Goal: Task Accomplishment & Management: Manage account settings

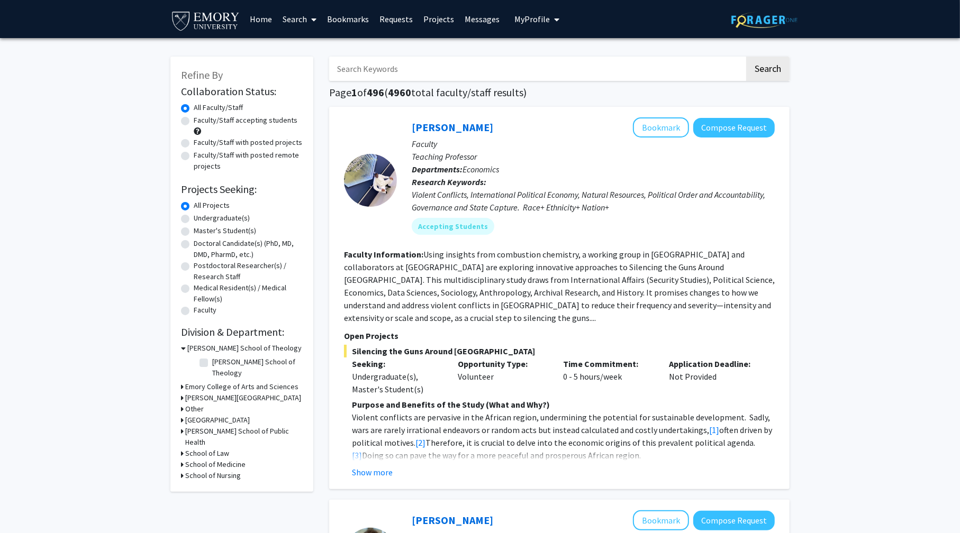
click at [536, 16] on span "My Profile" at bounding box center [531, 19] width 35 height 11
click at [549, 41] on div "[PERSON_NAME] View Profile Account Settings Log Out" at bounding box center [569, 73] width 116 height 71
click at [560, 53] on span "[PERSON_NAME]" at bounding box center [580, 49] width 64 height 12
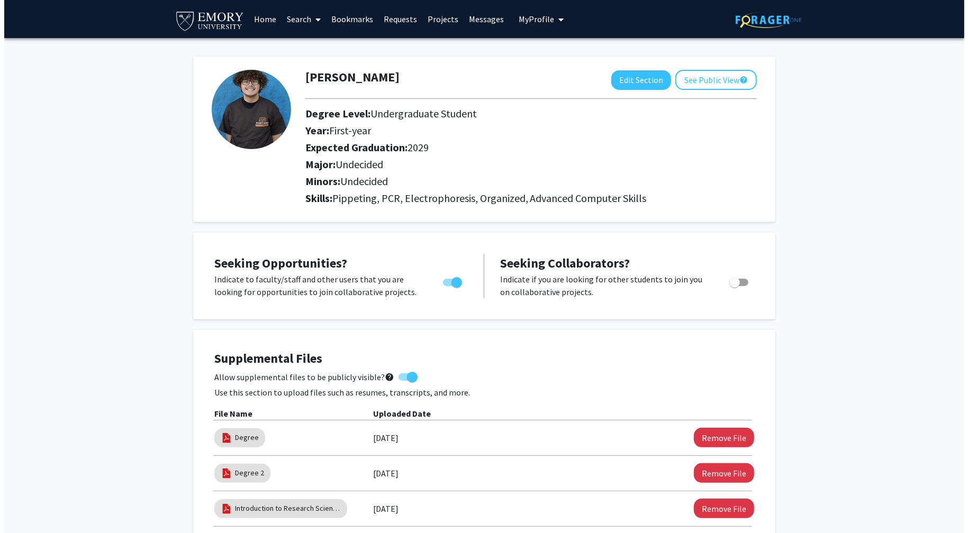
scroll to position [212, 0]
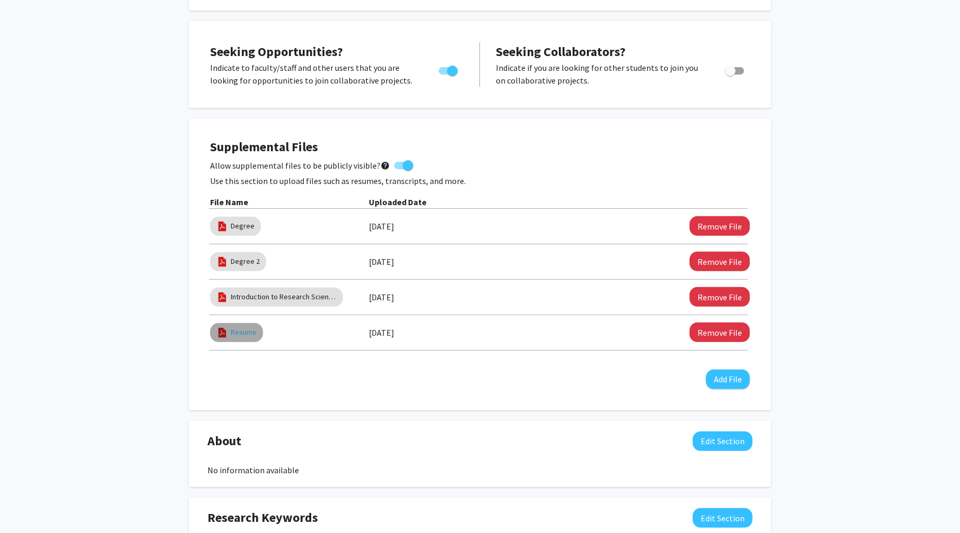
click at [237, 338] on mat-chip "Resume" at bounding box center [236, 332] width 53 height 19
click at [239, 334] on link "Resume" at bounding box center [244, 332] width 26 height 11
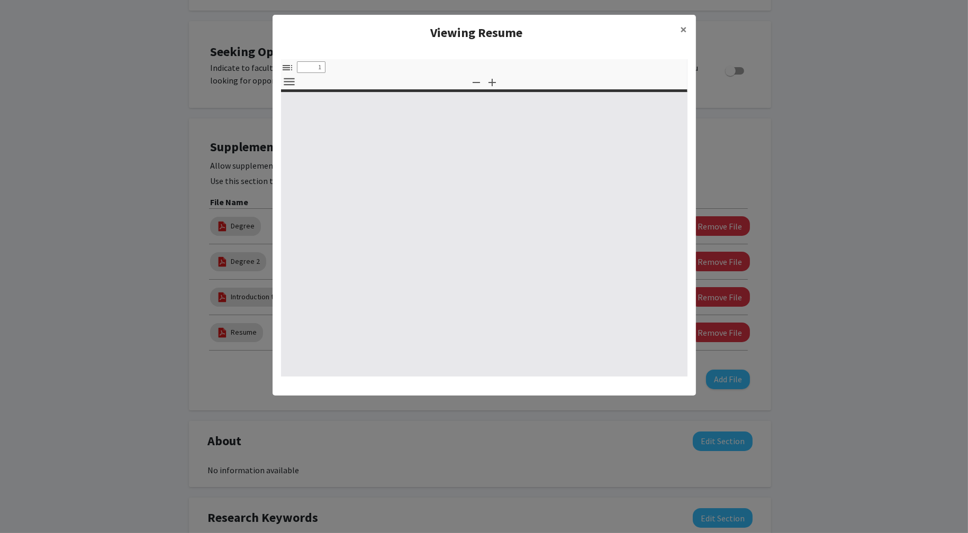
select select "custom"
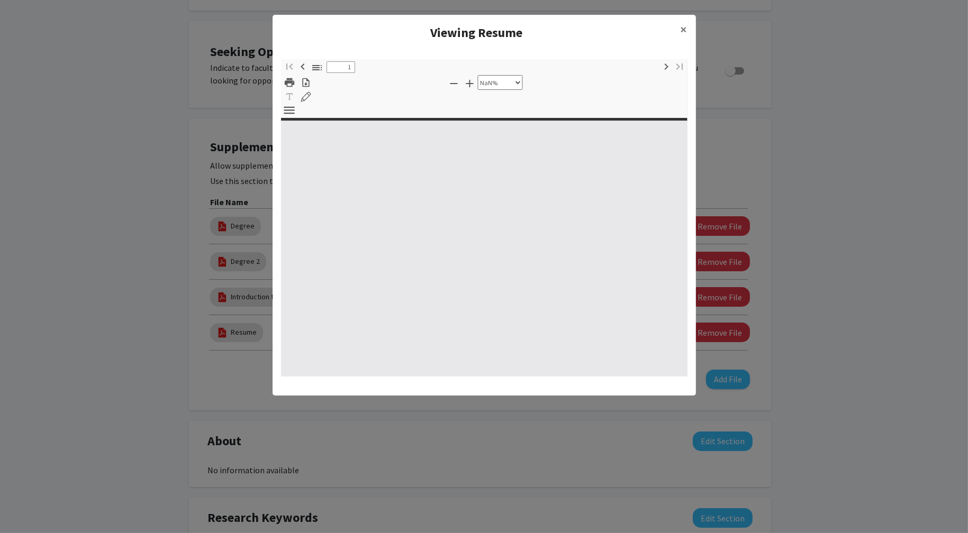
type input "0"
select select "custom"
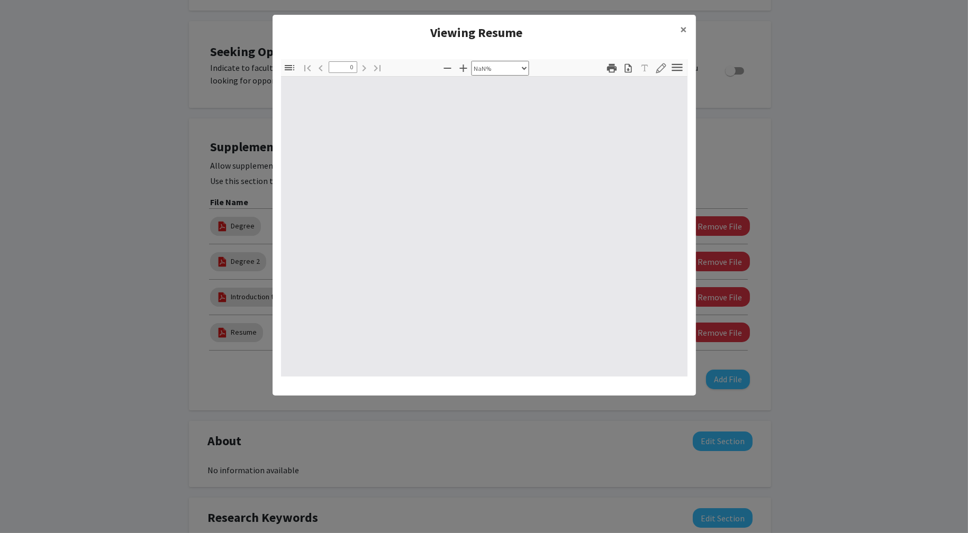
type input "1"
select select "auto"
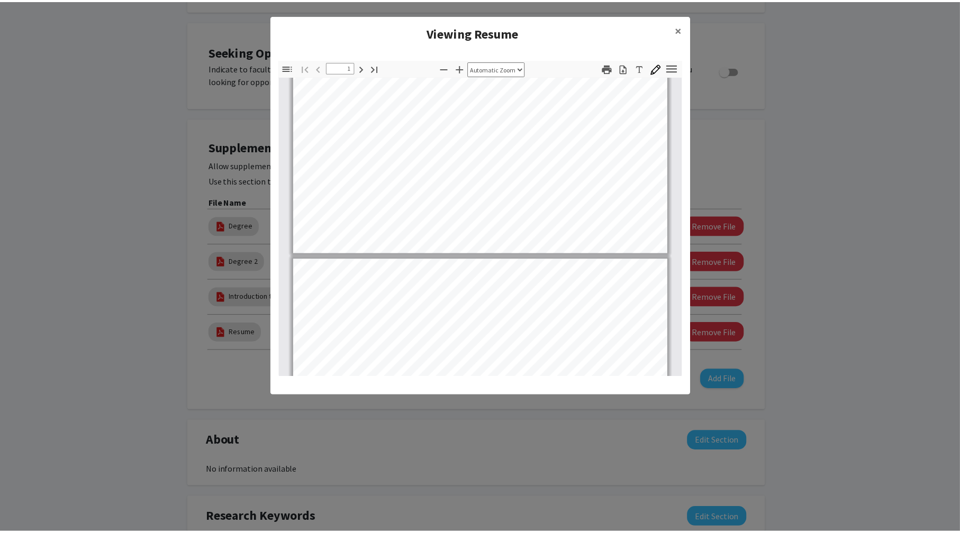
scroll to position [265, 0]
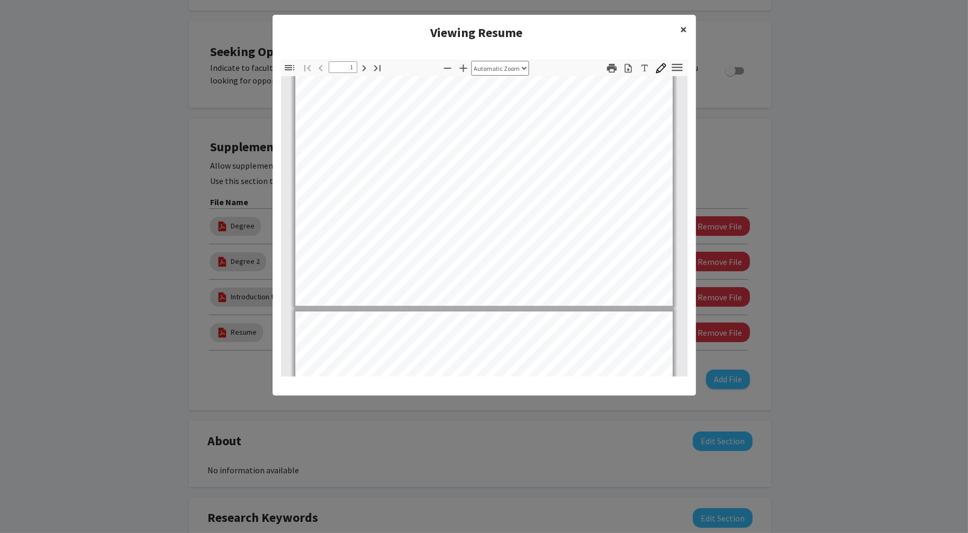
click at [682, 35] on span "×" at bounding box center [683, 29] width 7 height 16
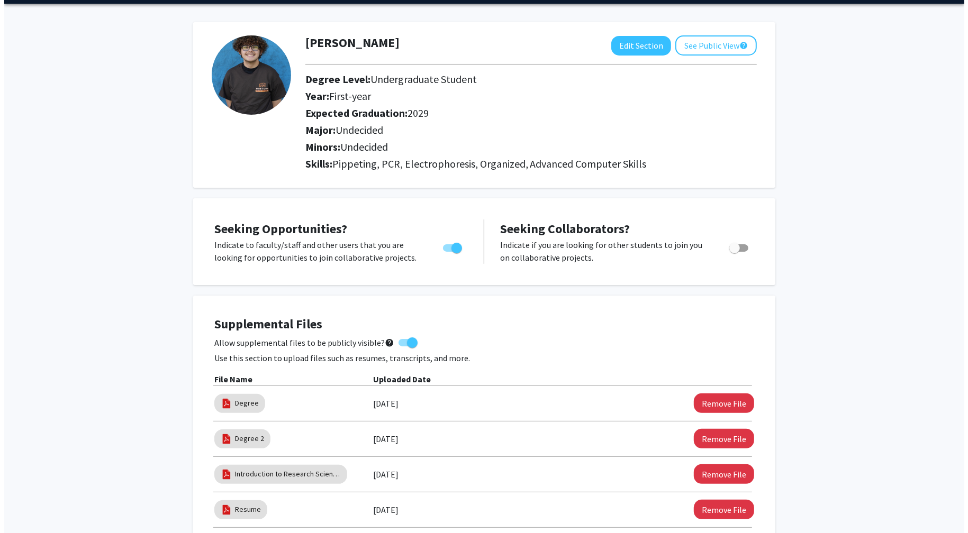
scroll to position [246, 0]
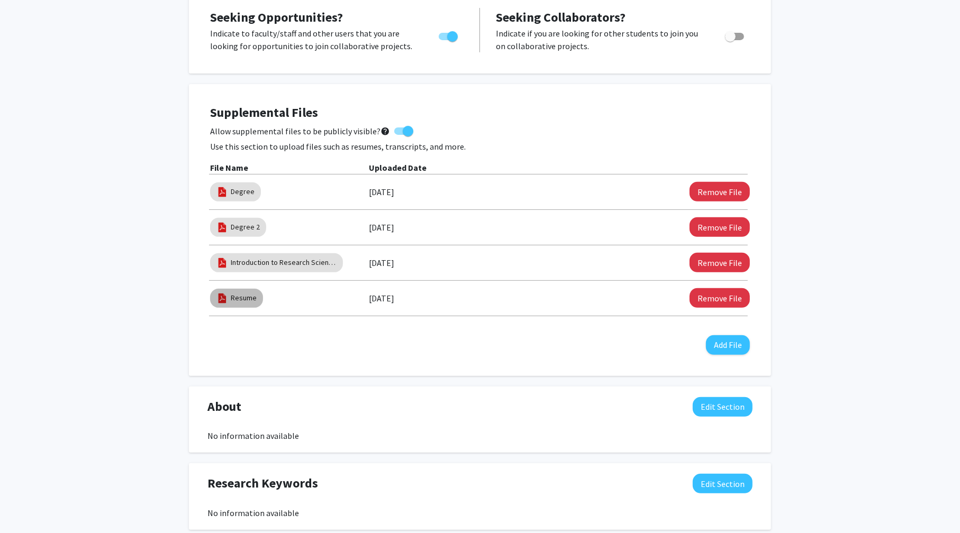
click at [227, 298] on img at bounding box center [222, 299] width 12 height 12
click at [251, 299] on link "Resume" at bounding box center [244, 298] width 26 height 11
select select "custom"
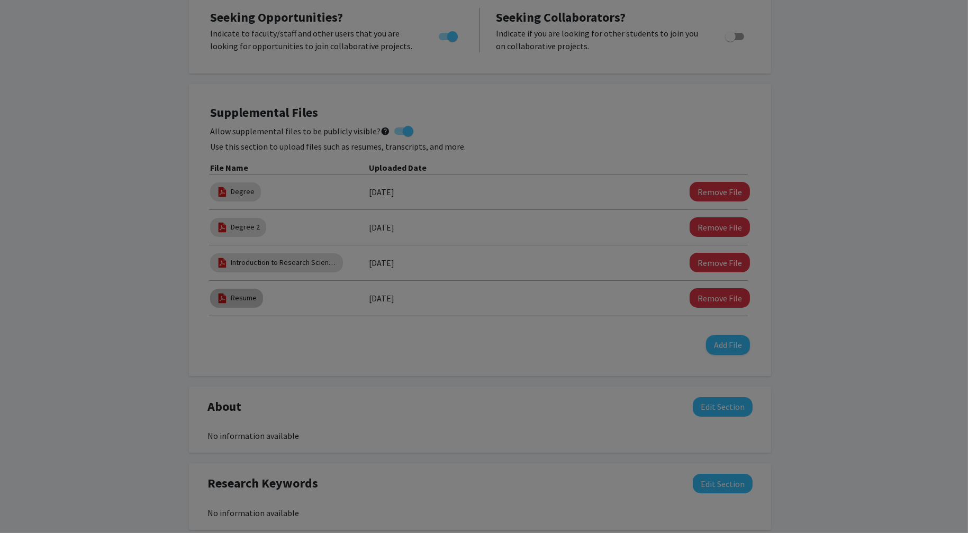
type input "0"
select select "custom"
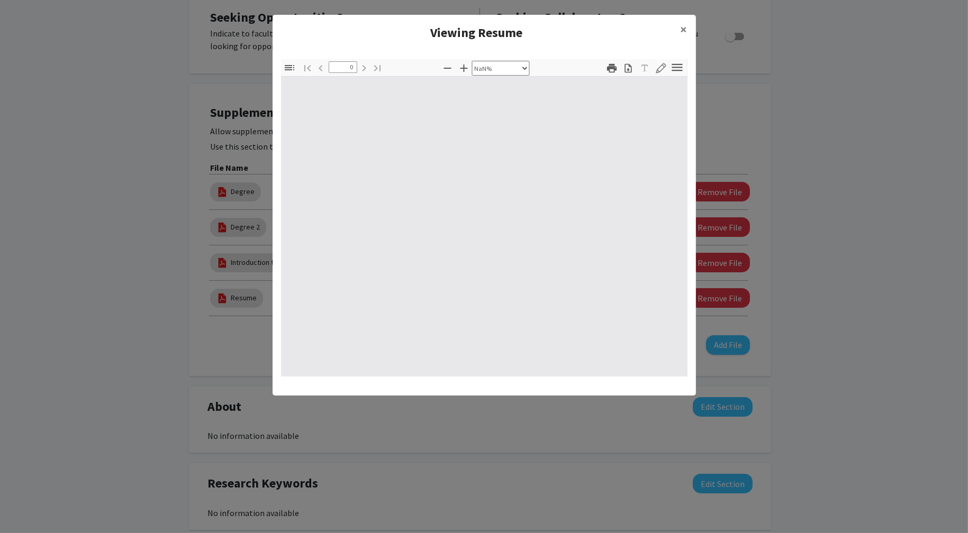
type input "1"
select select "auto"
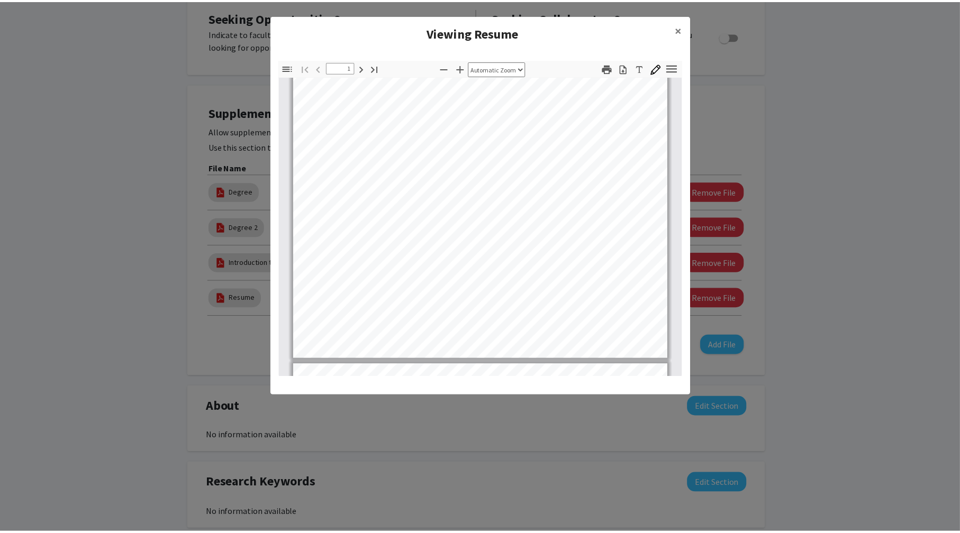
scroll to position [265, 0]
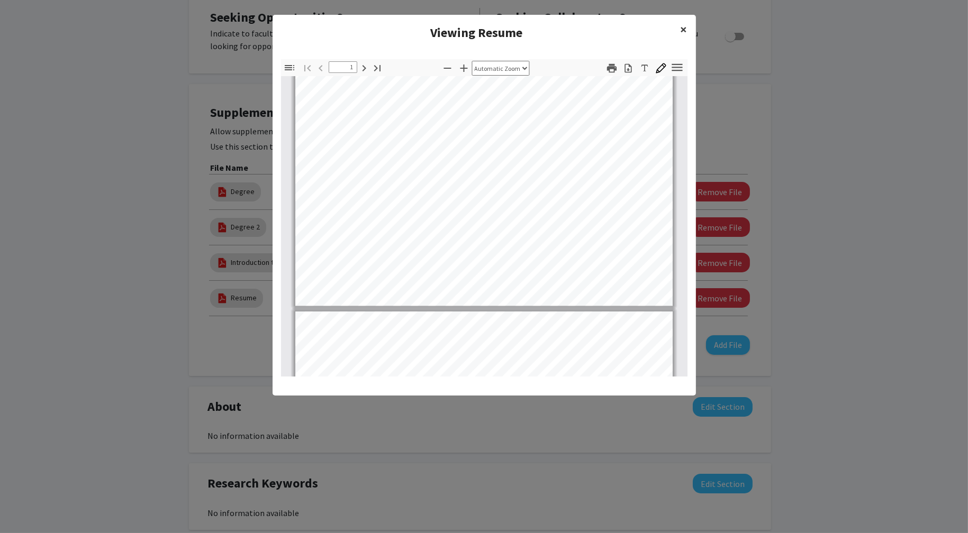
click at [683, 29] on span "×" at bounding box center [683, 29] width 7 height 16
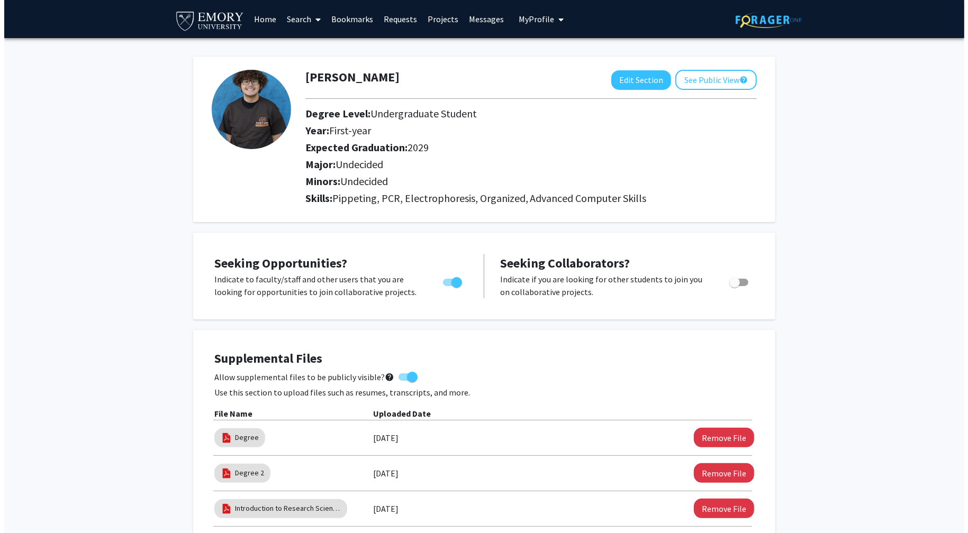
scroll to position [106, 0]
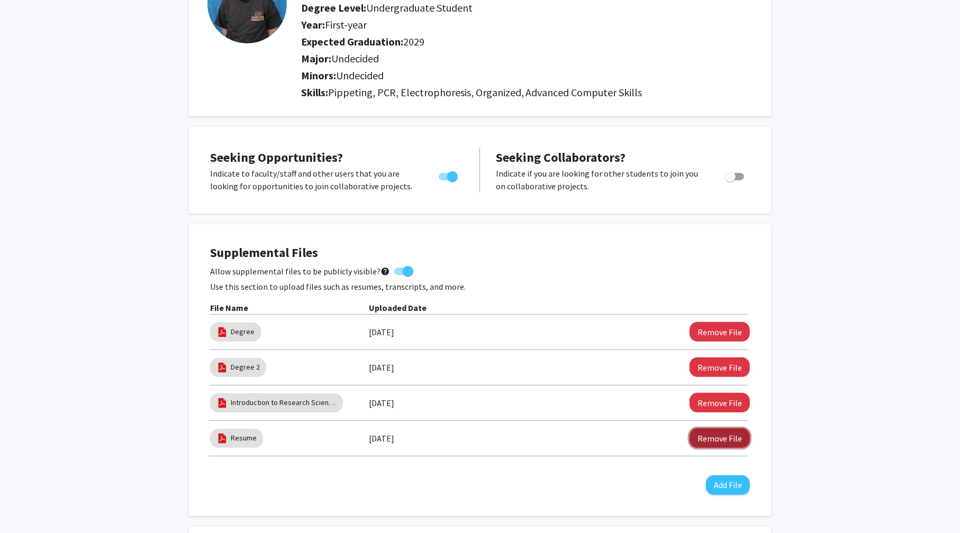
click at [722, 439] on button "Remove File" at bounding box center [719, 439] width 60 height 20
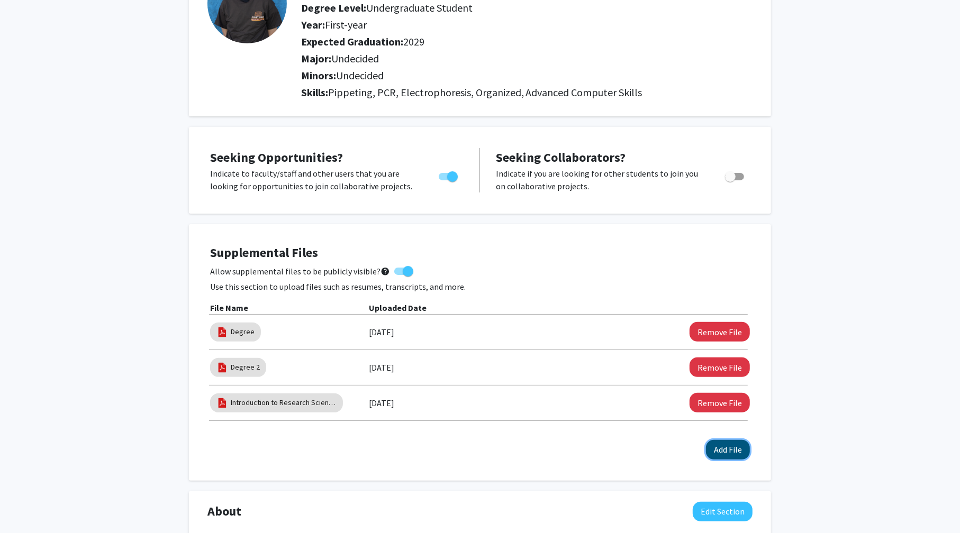
click at [724, 450] on button "Add File" at bounding box center [728, 450] width 44 height 20
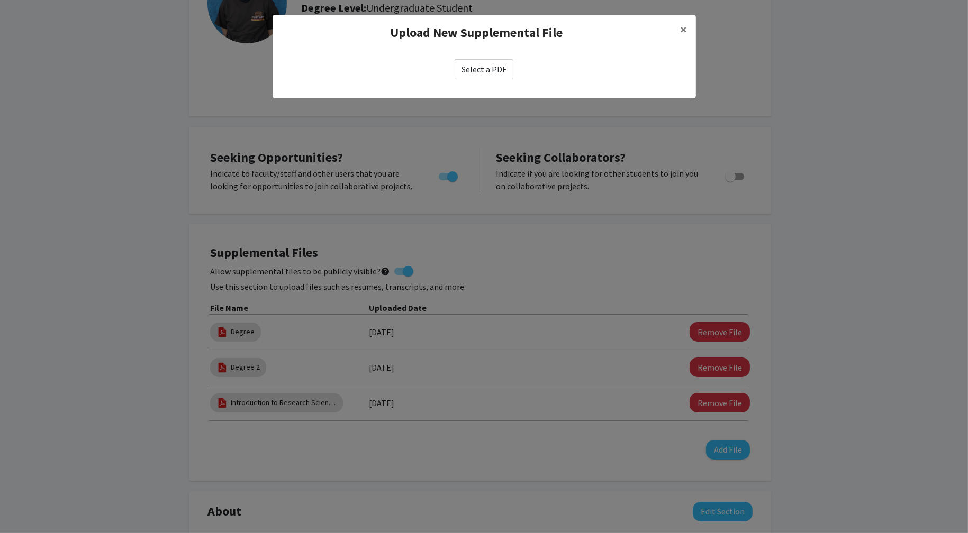
click at [496, 67] on label "Select a PDF" at bounding box center [483, 69] width 59 height 20
click at [0, 0] on input "Select a PDF" at bounding box center [0, 0] width 0 height 0
select select "custom"
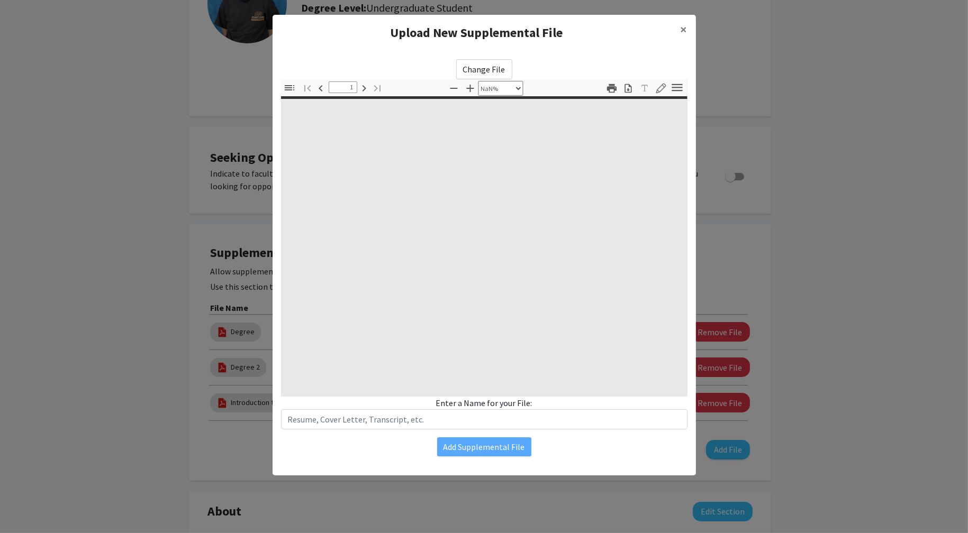
type input "0"
select select "custom"
type input "1"
select select "auto"
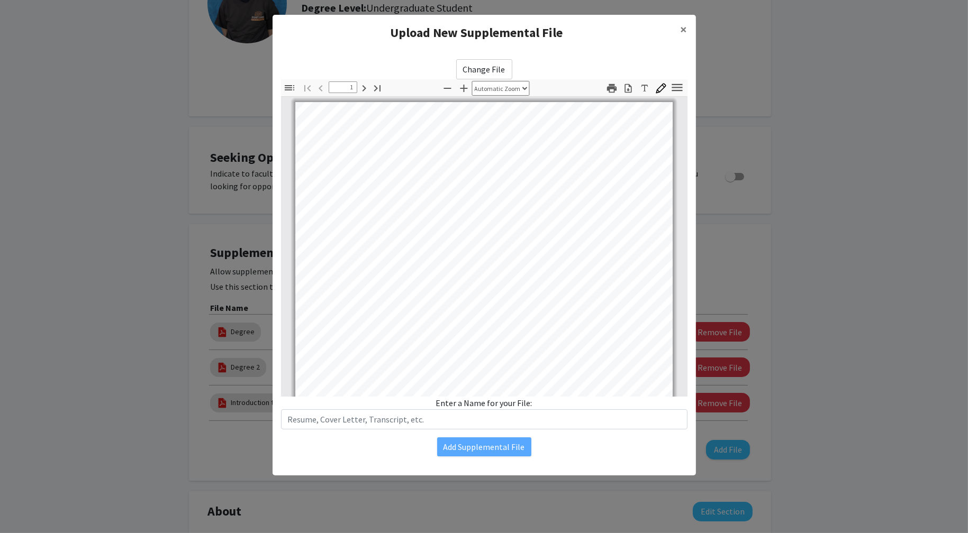
scroll to position [0, 0]
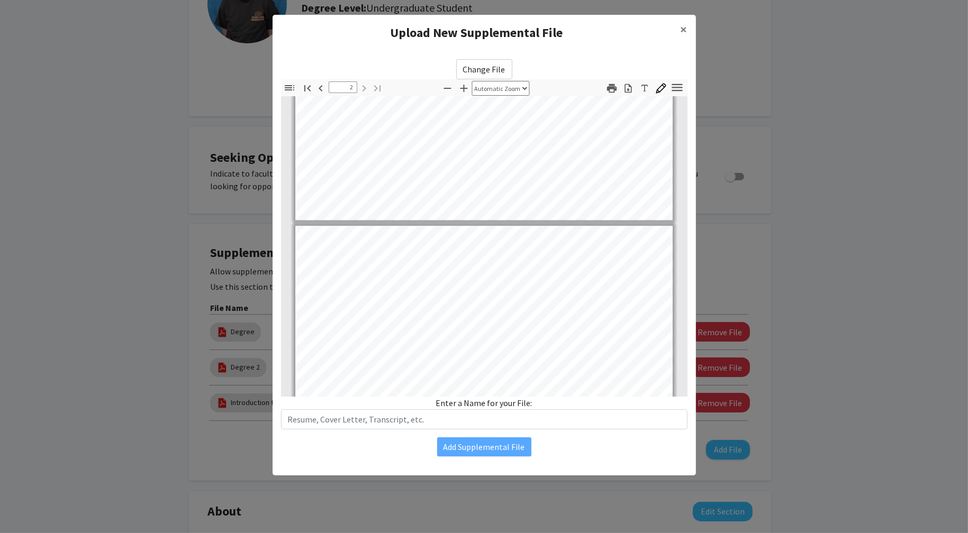
type input "1"
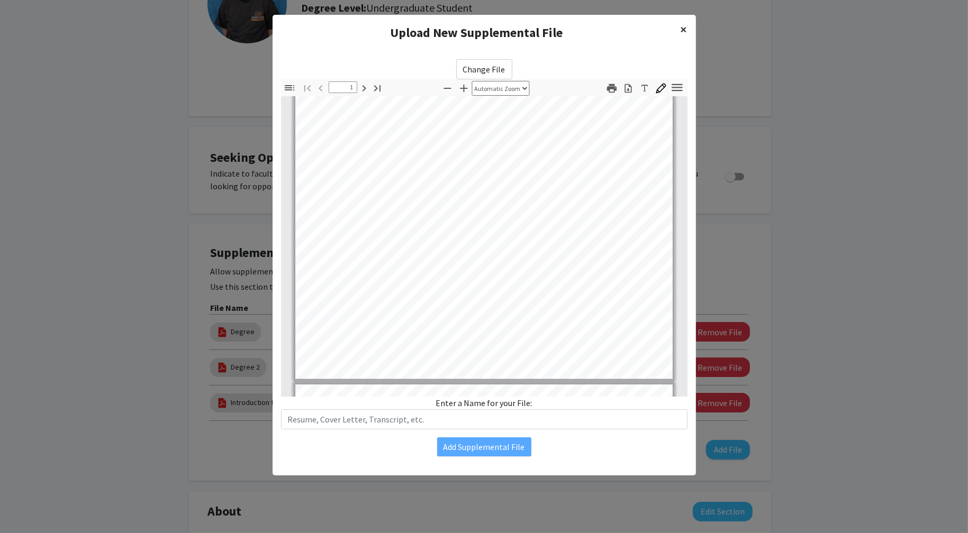
click at [687, 37] on button "×" at bounding box center [684, 30] width 24 height 30
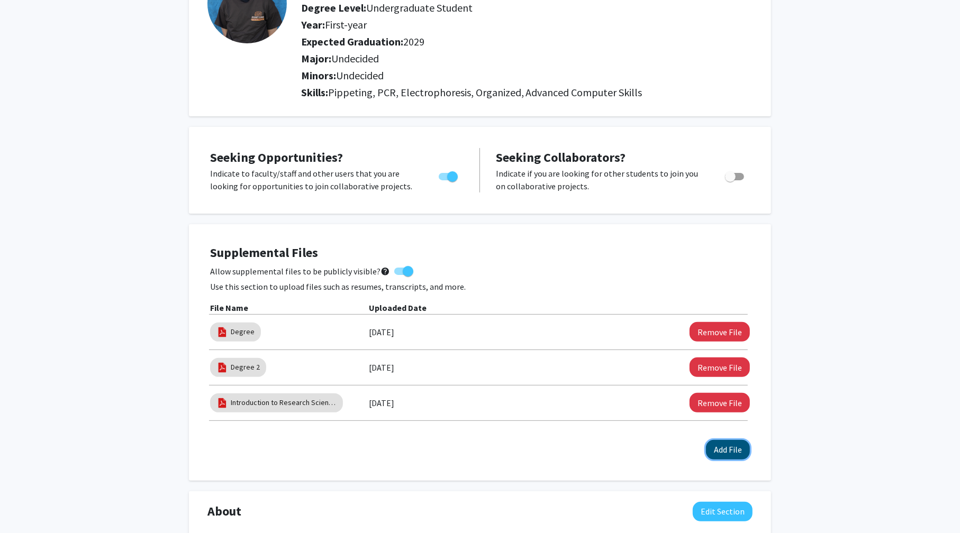
click at [719, 456] on button "Add File" at bounding box center [728, 450] width 44 height 20
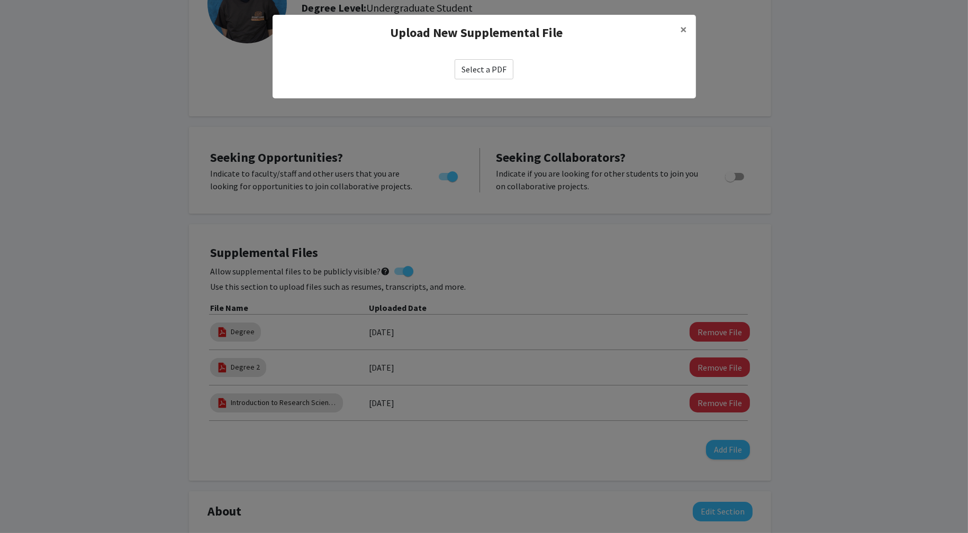
click at [501, 70] on label "Select a PDF" at bounding box center [483, 69] width 59 height 20
click at [0, 0] on input "Select a PDF" at bounding box center [0, 0] width 0 height 0
select select "custom"
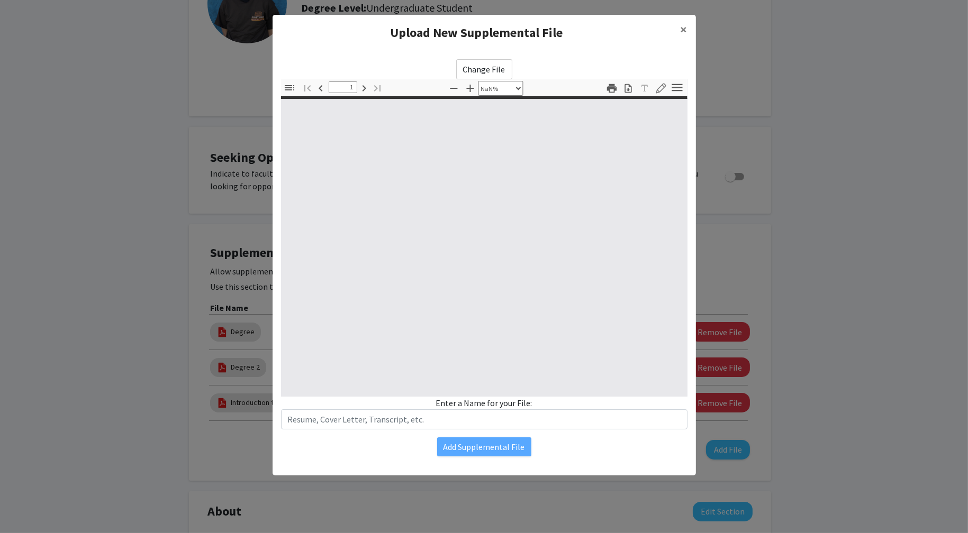
type input "0"
select select "custom"
type input "1"
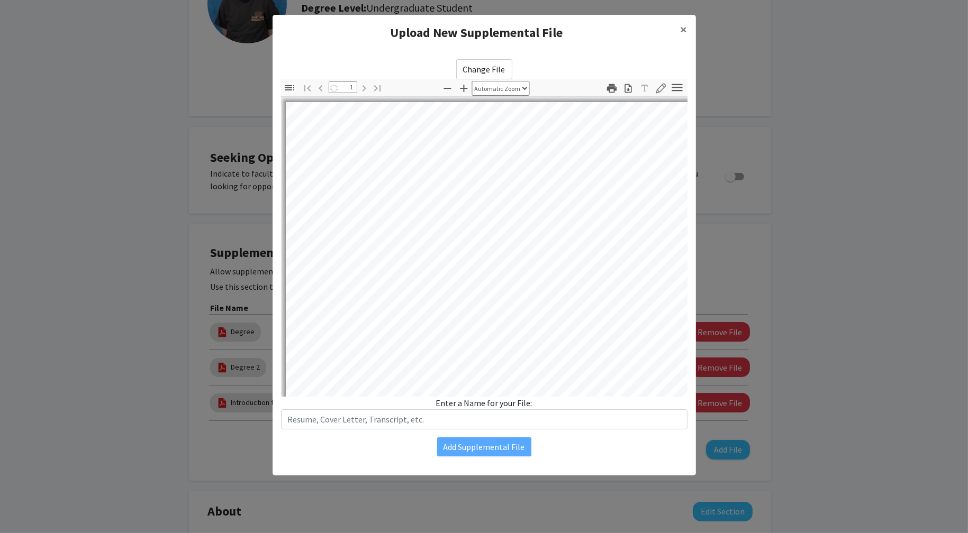
select select "auto"
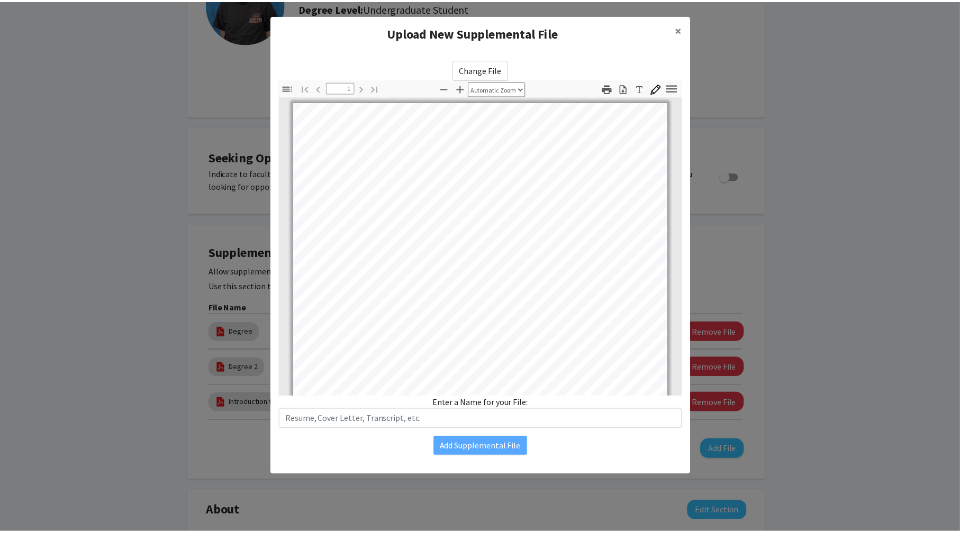
scroll to position [159, 0]
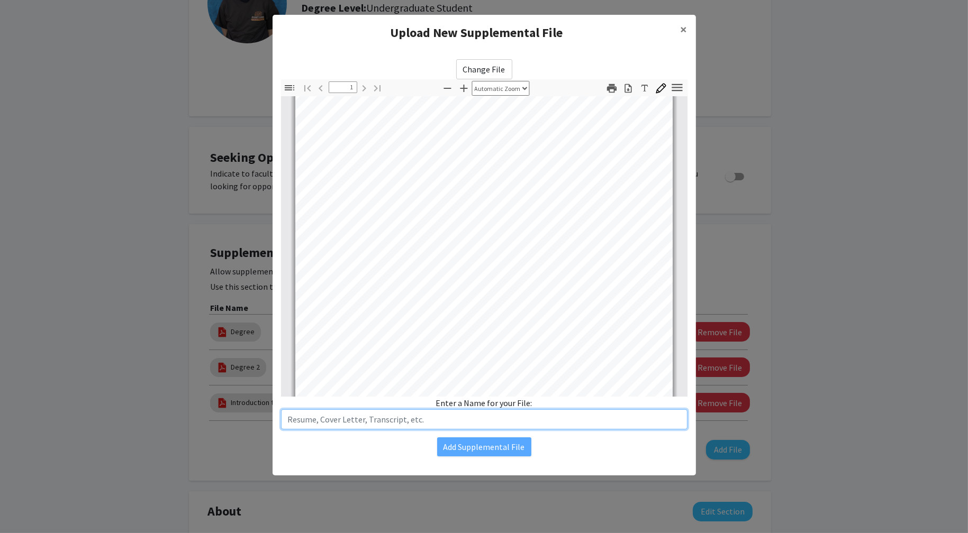
click at [421, 423] on input "text" at bounding box center [484, 420] width 406 height 20
type input "Resume"
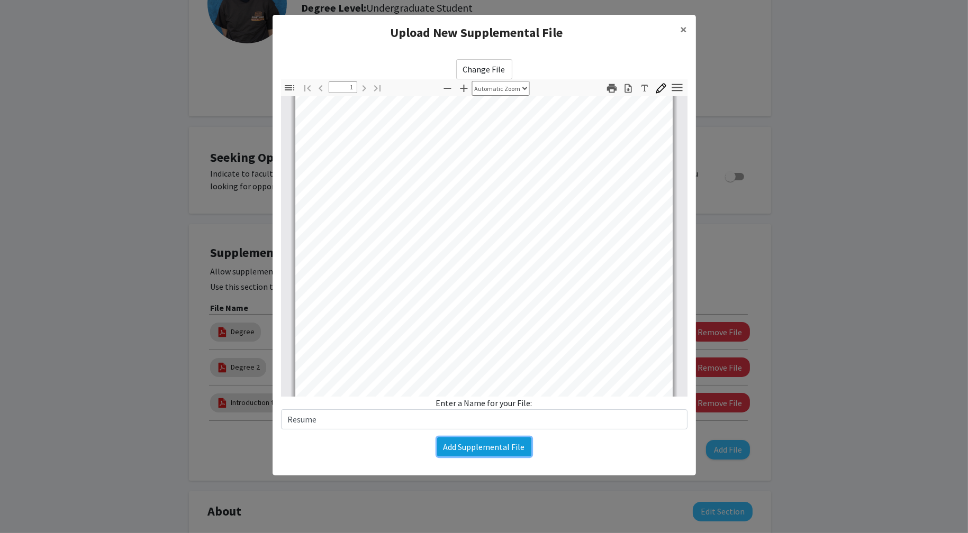
click at [494, 450] on button "Add Supplemental File" at bounding box center [484, 447] width 94 height 19
